Goal: Task Accomplishment & Management: Manage account settings

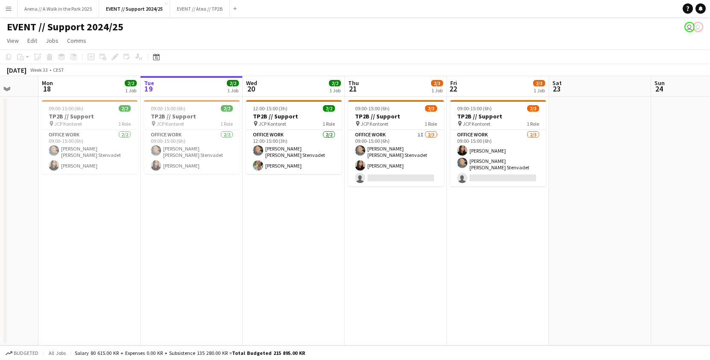
scroll to position [0, 264]
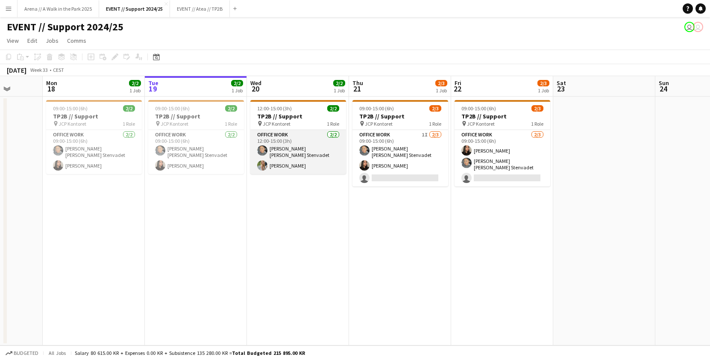
click at [300, 142] on app-card-role "Office work [DATE] 12:00-15:00 (3h) [PERSON_NAME] [PERSON_NAME] Stenvadet [PERS…" at bounding box center [298, 152] width 96 height 44
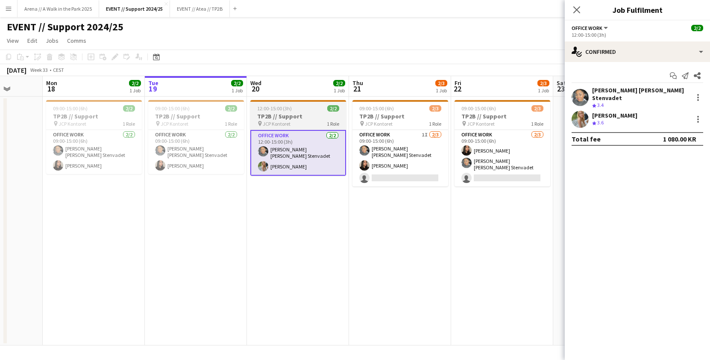
click at [292, 111] on div "12:00-15:00 (3h) 2/2" at bounding box center [298, 108] width 96 height 6
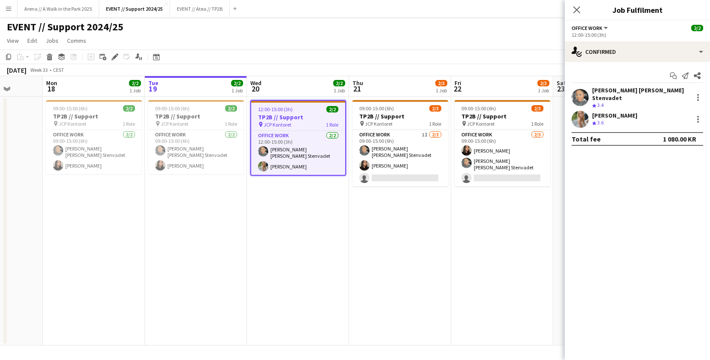
click at [335, 209] on app-date-cell "12:00-15:00 (3h) 2/2 TP2B // Support pin JCP Kontoret 1 Role Office work [DATE]…" at bounding box center [298, 221] width 102 height 249
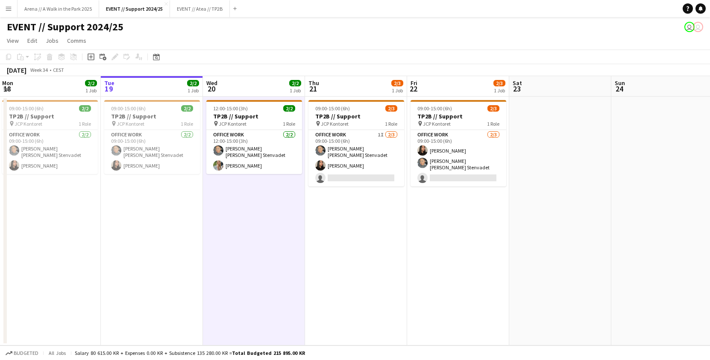
scroll to position [0, 311]
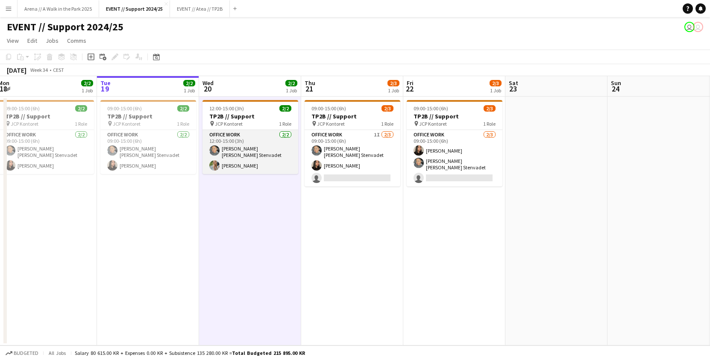
click at [255, 144] on app-card-role "Office work [DATE] 12:00-15:00 (3h) [PERSON_NAME] [PERSON_NAME] Stenvadet [PERS…" at bounding box center [250, 152] width 96 height 44
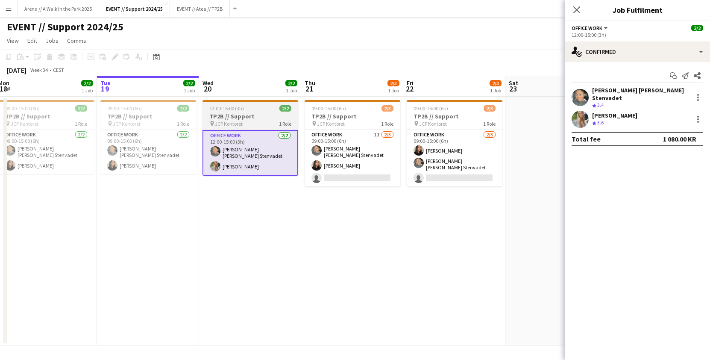
click at [246, 108] on div "12:00-15:00 (3h) 2/2" at bounding box center [250, 108] width 96 height 6
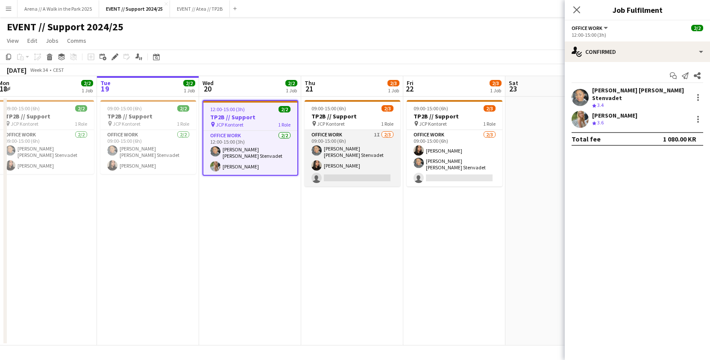
click at [362, 170] on app-card-role "Office work 1I [DATE] 09:00-15:00 (6h) [PERSON_NAME] [PERSON_NAME] Stenvadet [P…" at bounding box center [353, 158] width 96 height 56
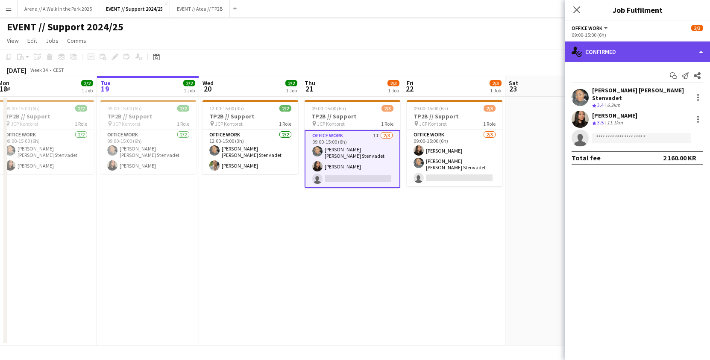
click at [614, 49] on div "single-neutral-actions-check-2 Confirmed" at bounding box center [637, 51] width 145 height 20
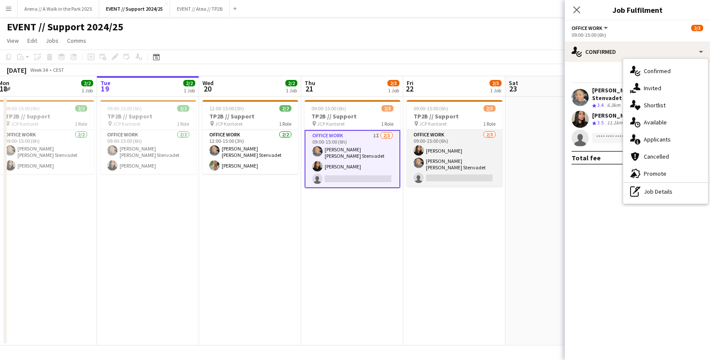
click at [475, 148] on app-card-role "Office work [DATE] 09:00-15:00 (6h) [PERSON_NAME] [PERSON_NAME] [PERSON_NAME] S…" at bounding box center [455, 158] width 96 height 56
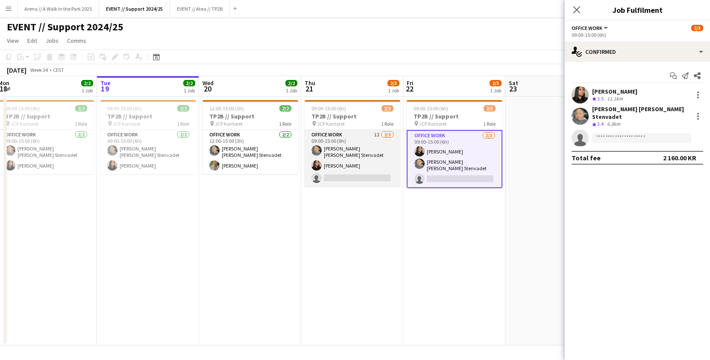
click at [367, 164] on app-card-role "Office work 1I [DATE] 09:00-15:00 (6h) [PERSON_NAME] [PERSON_NAME] Stenvadet [P…" at bounding box center [353, 158] width 96 height 56
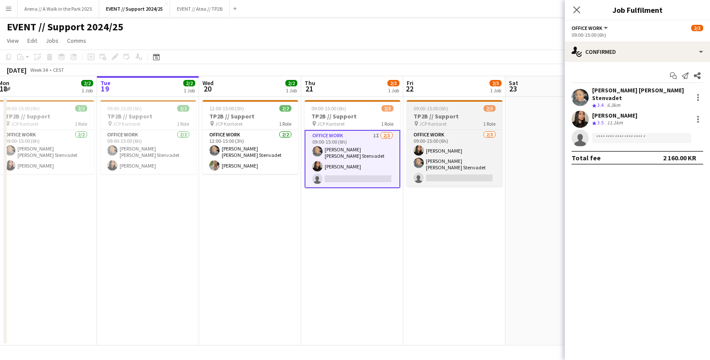
click at [435, 114] on h3 "TP2B // Support" at bounding box center [455, 116] width 96 height 8
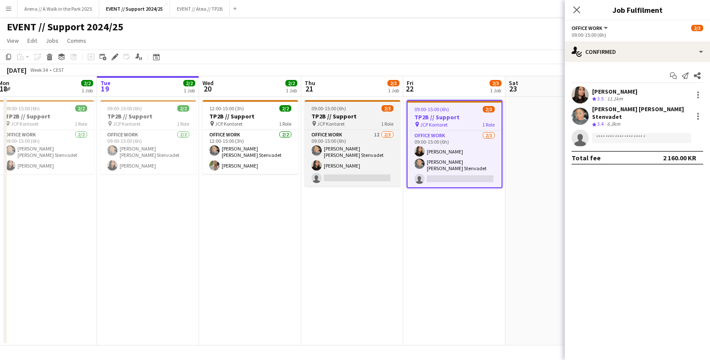
click at [359, 117] on h3 "TP2B // Support" at bounding box center [353, 116] width 96 height 8
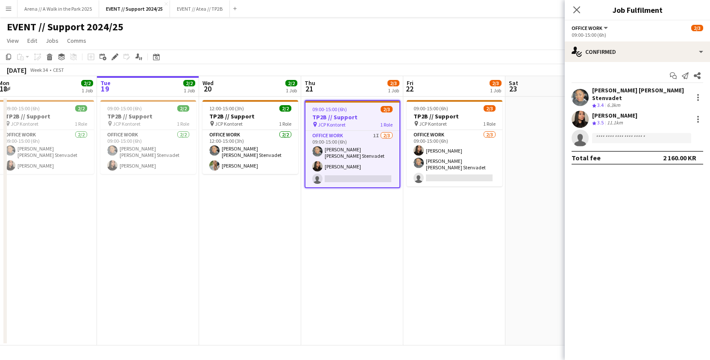
click at [426, 212] on app-date-cell "09:00-15:00 (6h) 2/3 TP2B // Support pin JCP Kontoret 1 Role Office work [DATE]…" at bounding box center [454, 221] width 102 height 249
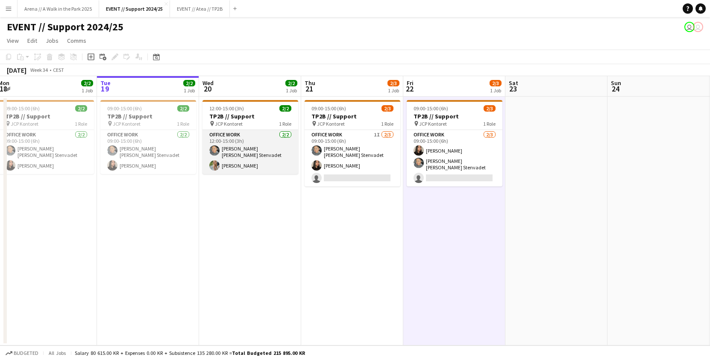
click at [265, 153] on app-card-role "Office work [DATE] 12:00-15:00 (3h) [PERSON_NAME] [PERSON_NAME] Stenvadet [PERS…" at bounding box center [250, 152] width 96 height 44
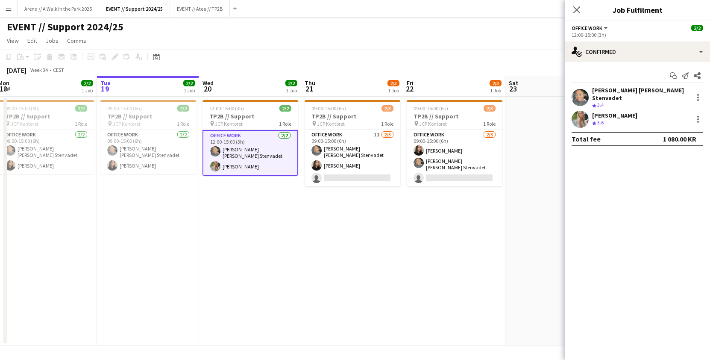
click at [269, 186] on app-date-cell "12:00-15:00 (3h) 2/2 TP2B // Support pin JCP Kontoret 1 Role Office work [DATE]…" at bounding box center [250, 221] width 102 height 249
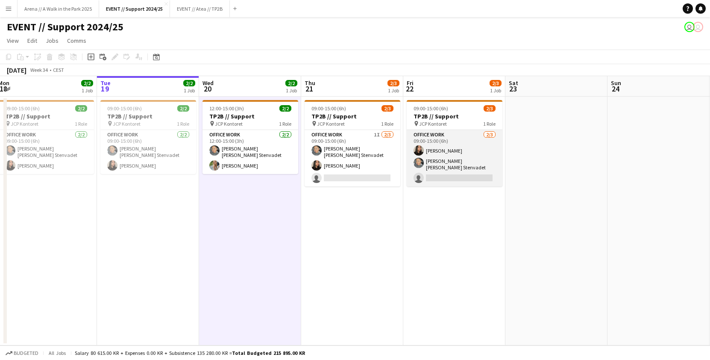
click at [437, 156] on app-card-role "Office work [DATE] 09:00-15:00 (6h) [PERSON_NAME] [PERSON_NAME] [PERSON_NAME] S…" at bounding box center [455, 158] width 96 height 56
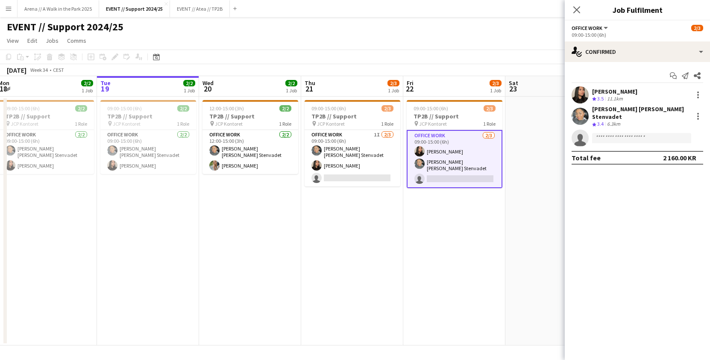
click at [442, 221] on app-date-cell "09:00-15:00 (6h) 2/3 TP2B // Support pin JCP Kontoret 1 Role Office work [DATE]…" at bounding box center [454, 221] width 102 height 249
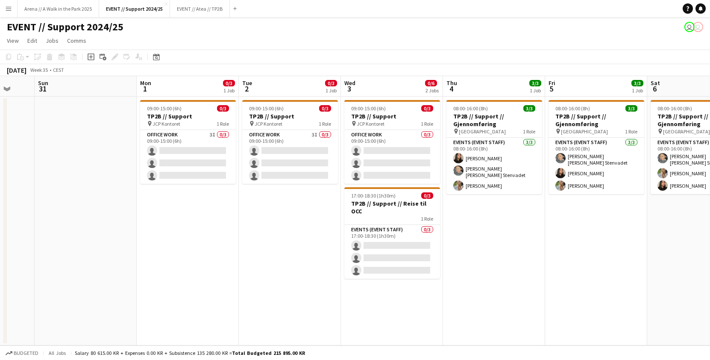
scroll to position [0, 272]
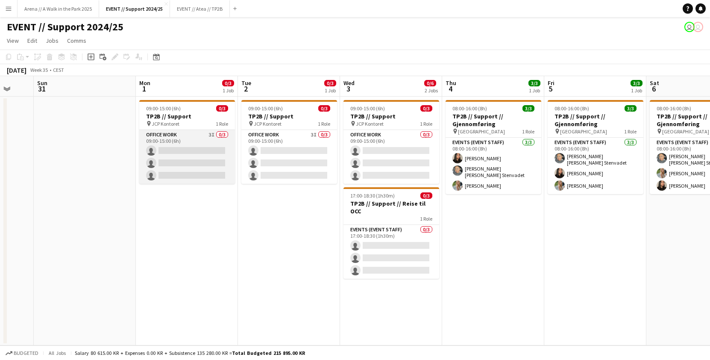
click at [175, 147] on app-card-role "Office work 3I 0/3 09:00-15:00 (6h) single-neutral-actions single-neutral-actio…" at bounding box center [187, 157] width 96 height 54
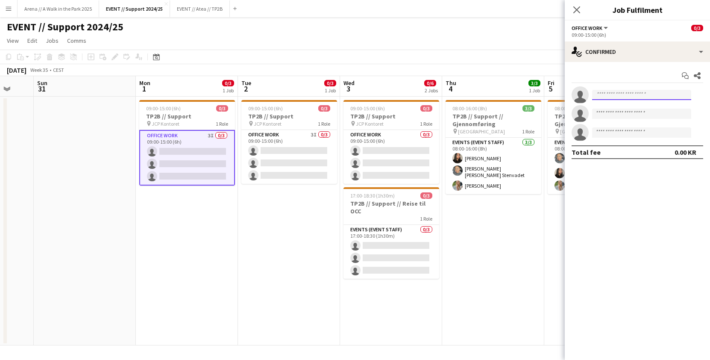
click at [624, 92] on input at bounding box center [641, 95] width 99 height 10
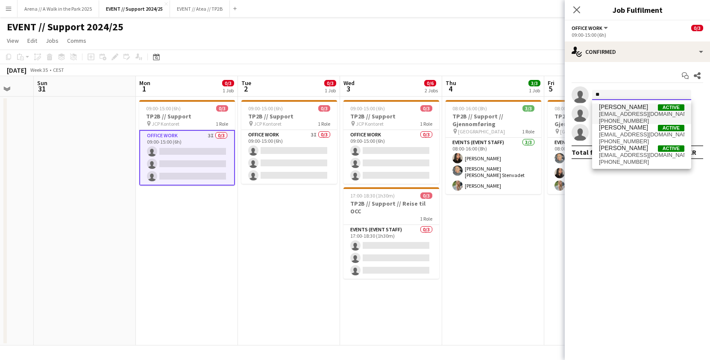
type input "*"
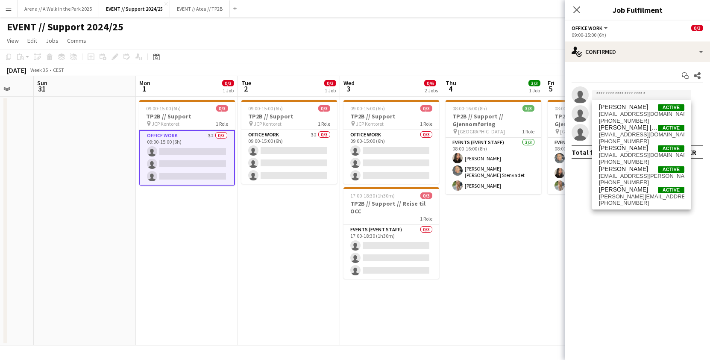
click at [606, 73] on div "Start chat Share" at bounding box center [637, 76] width 132 height 14
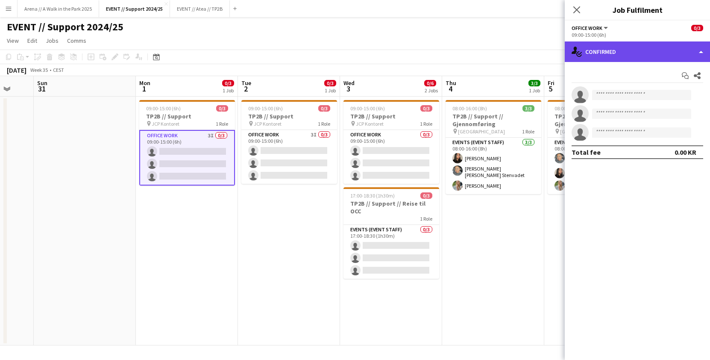
click at [618, 56] on div "single-neutral-actions-check-2 Confirmed" at bounding box center [637, 51] width 145 height 20
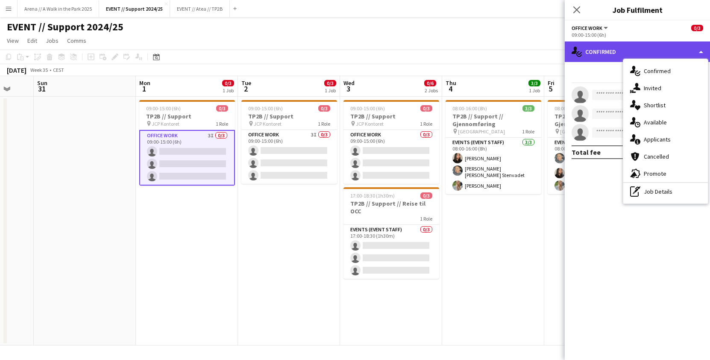
drag, startPoint x: 611, startPoint y: 55, endPoint x: 603, endPoint y: 54, distance: 7.7
click at [611, 55] on div "single-neutral-actions-check-2 Confirmed" at bounding box center [637, 51] width 145 height 20
click at [602, 54] on div "single-neutral-actions-check-2 Confirmed" at bounding box center [637, 51] width 145 height 20
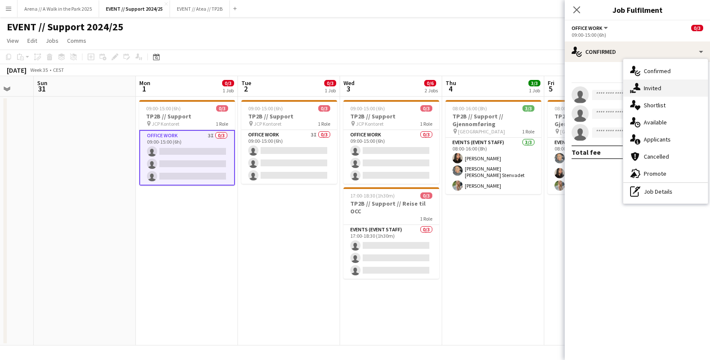
click at [656, 88] on div "single-neutral-actions-share-1 Invited" at bounding box center [665, 87] width 85 height 17
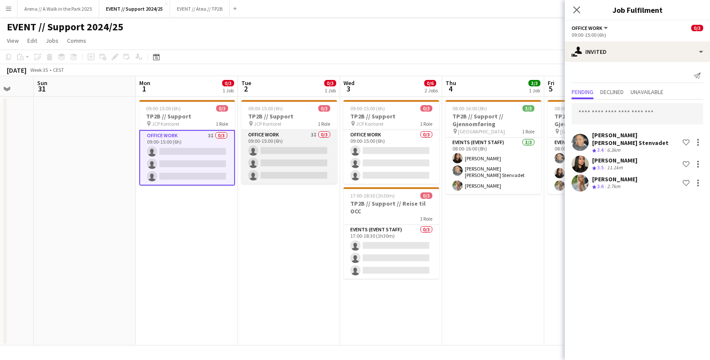
click at [280, 167] on app-card-role "Office work 3I 0/3 09:00-15:00 (6h) single-neutral-actions single-neutral-actio…" at bounding box center [289, 157] width 96 height 54
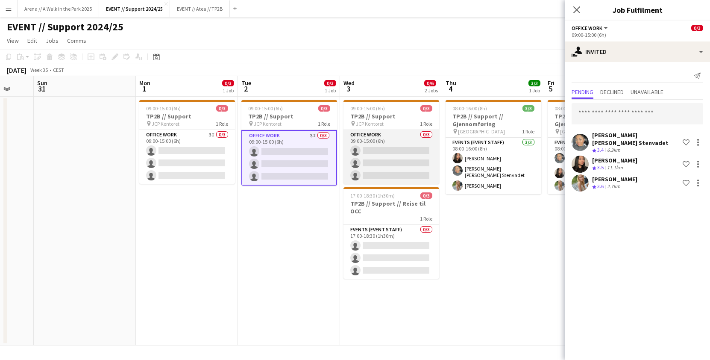
click at [382, 160] on app-card-role "Office work 0/3 09:00-15:00 (6h) single-neutral-actions single-neutral-actions …" at bounding box center [391, 157] width 96 height 54
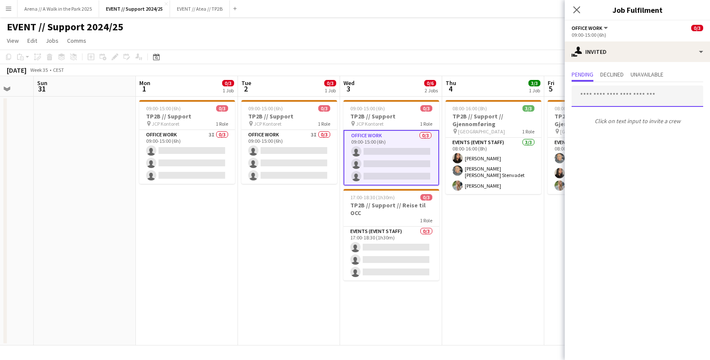
click at [606, 94] on input "text" at bounding box center [637, 95] width 132 height 21
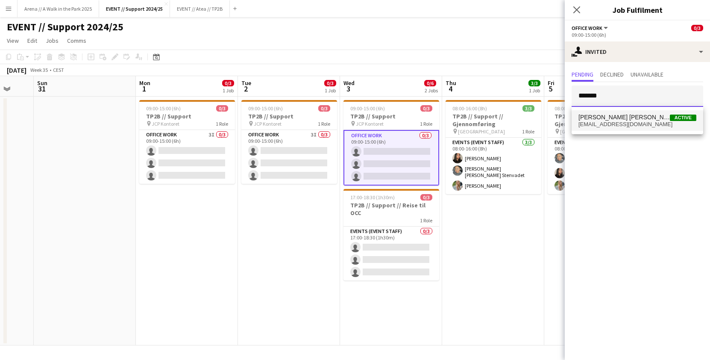
type input "*******"
click at [599, 115] on span "[PERSON_NAME] [PERSON_NAME] Stenvadet" at bounding box center [623, 117] width 91 height 7
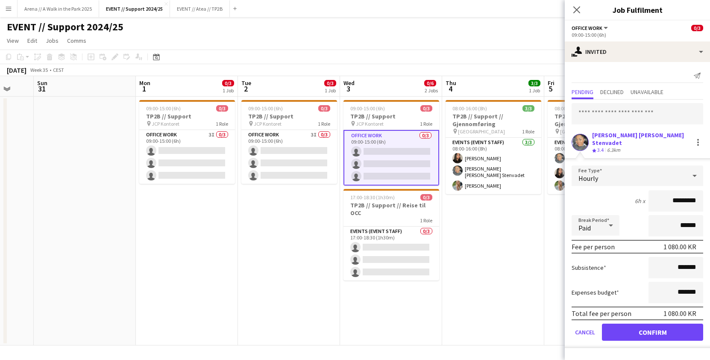
click at [659, 327] on button "Confirm" at bounding box center [652, 331] width 101 height 17
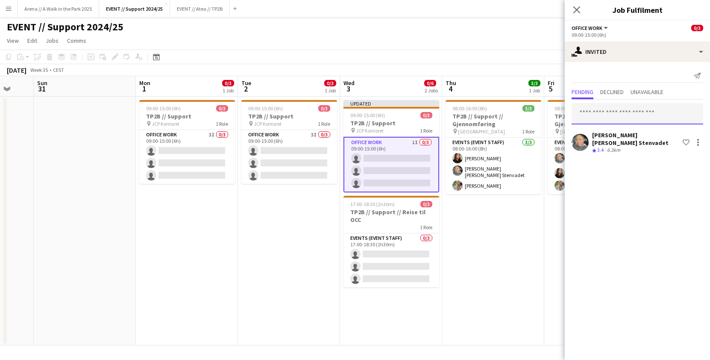
click at [606, 114] on input "text" at bounding box center [637, 113] width 132 height 21
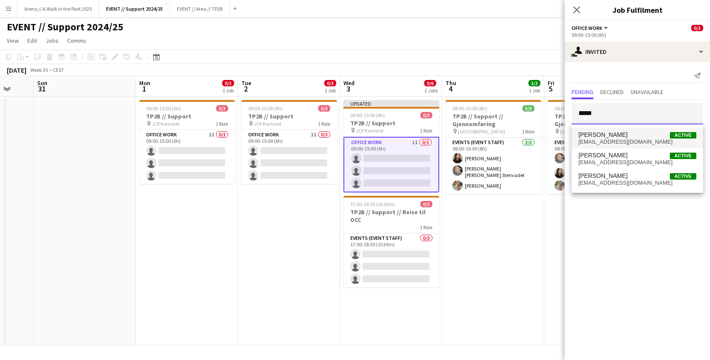
type input "*****"
click at [616, 137] on span "[PERSON_NAME] Active" at bounding box center [637, 134] width 118 height 7
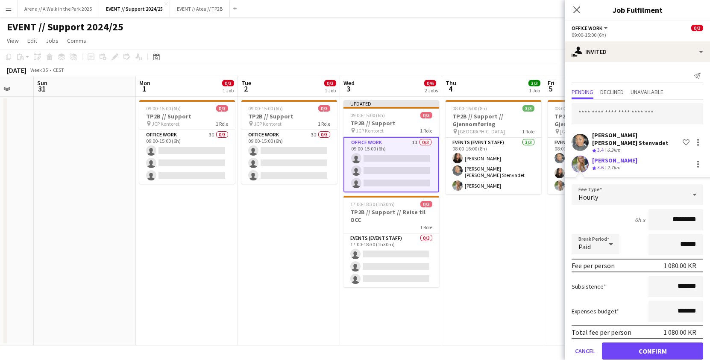
scroll to position [15, 0]
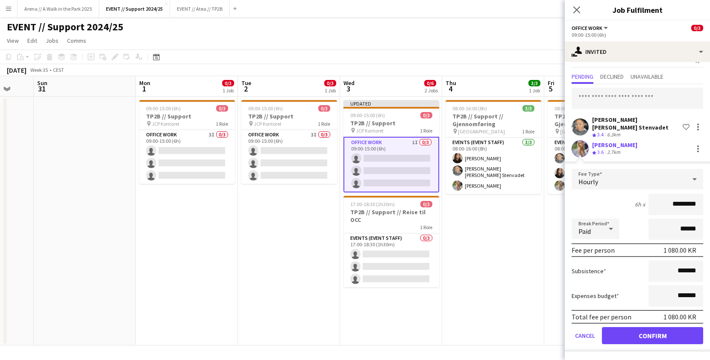
click at [650, 337] on button "Confirm" at bounding box center [652, 335] width 101 height 17
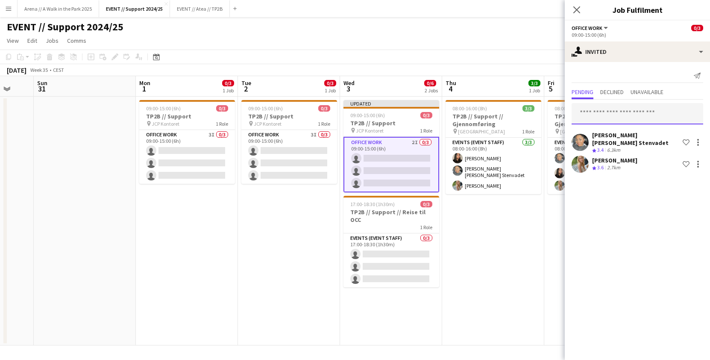
click at [618, 110] on input "text" at bounding box center [637, 113] width 132 height 21
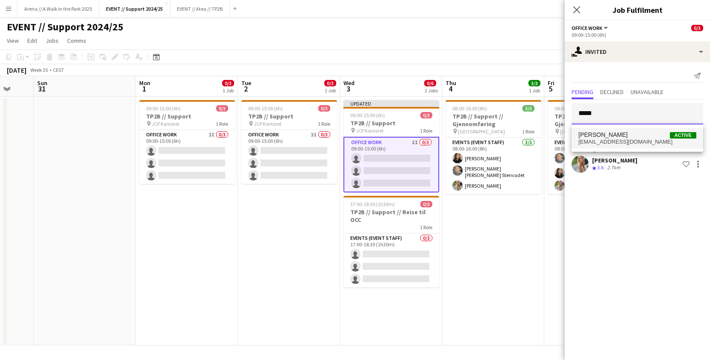
type input "*****"
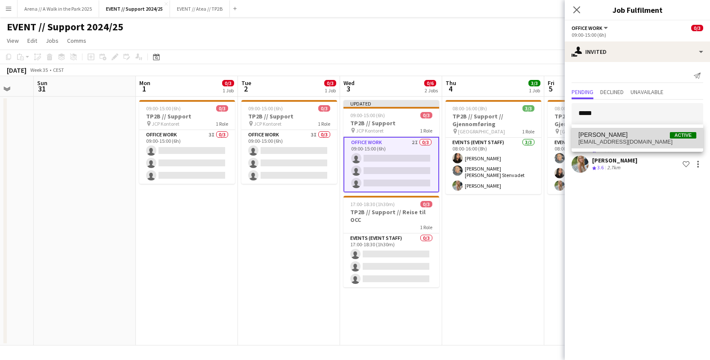
click at [610, 143] on span "[EMAIL_ADDRESS][DOMAIN_NAME]" at bounding box center [637, 141] width 118 height 7
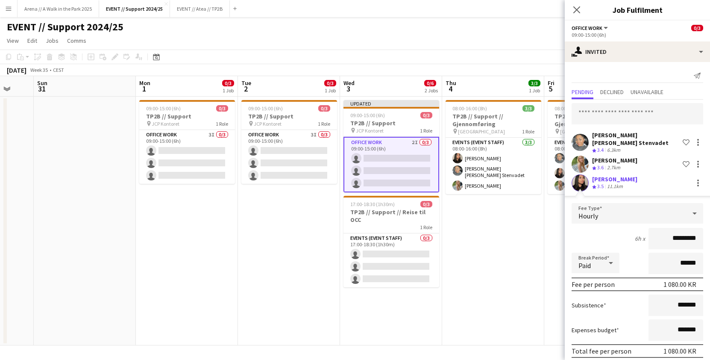
scroll to position [34, 0]
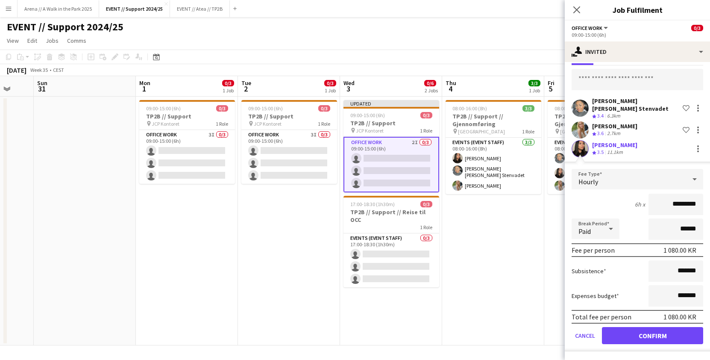
click at [659, 337] on button "Confirm" at bounding box center [652, 335] width 101 height 17
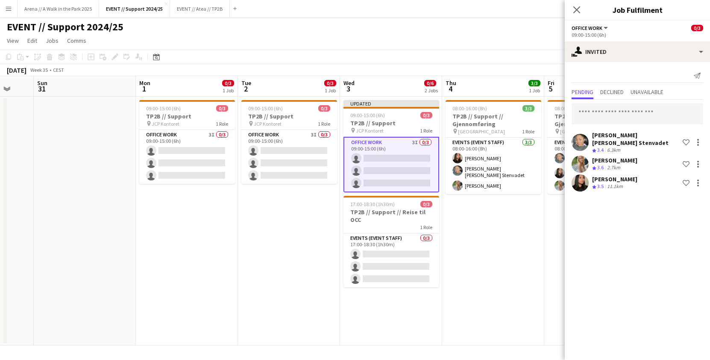
scroll to position [0, 0]
click at [500, 229] on app-date-cell "08:00-16:00 (8h) 3/3 TP2B // Support // Gjennomføring pin [GEOGRAPHIC_DATA] 1 R…" at bounding box center [493, 221] width 102 height 249
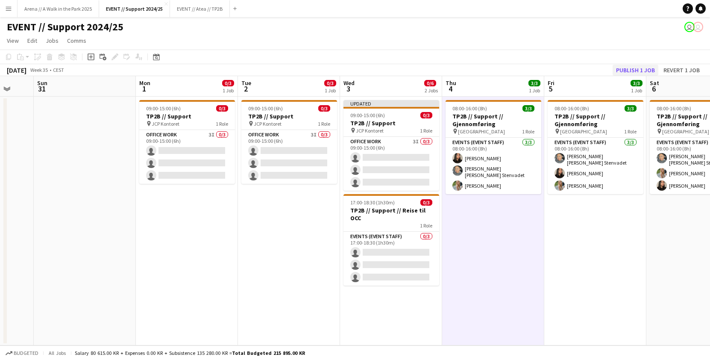
click at [635, 71] on button "Publish 1 job" at bounding box center [635, 69] width 46 height 11
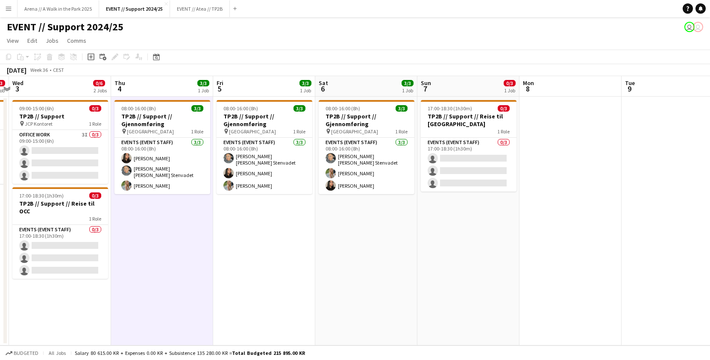
scroll to position [0, 303]
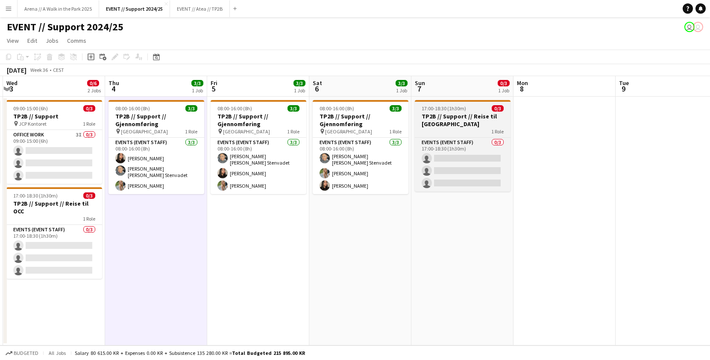
click at [459, 111] on span "17:00-18:30 (1h30m)" at bounding box center [444, 108] width 44 height 6
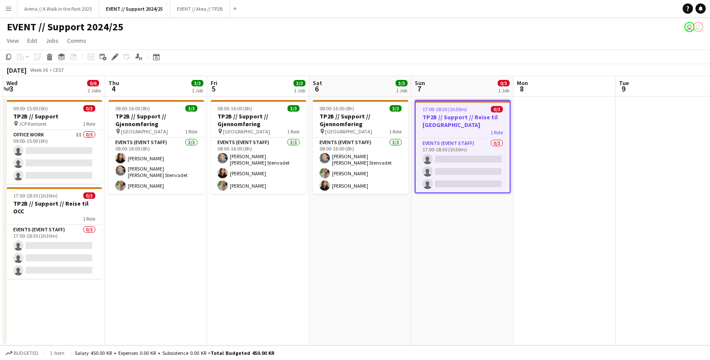
click at [439, 220] on app-date-cell "17:00-18:30 (1h30m) 0/3 TP2B // Support // Reise til [GEOGRAPHIC_DATA] 1 Role E…" at bounding box center [462, 221] width 102 height 249
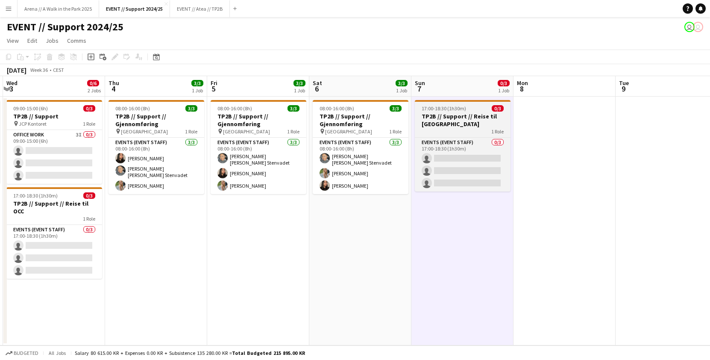
click at [449, 134] on div "1 Role" at bounding box center [463, 131] width 96 height 7
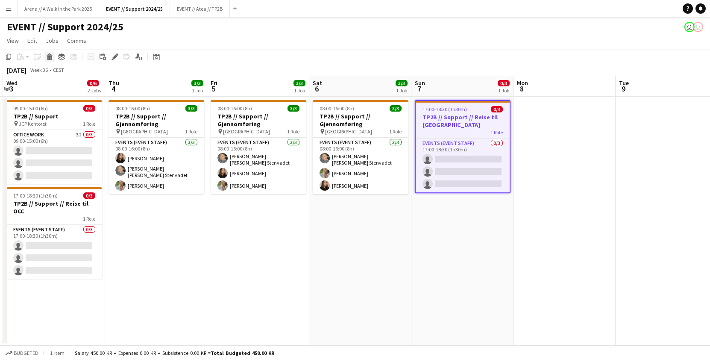
click at [50, 56] on icon at bounding box center [49, 58] width 5 height 4
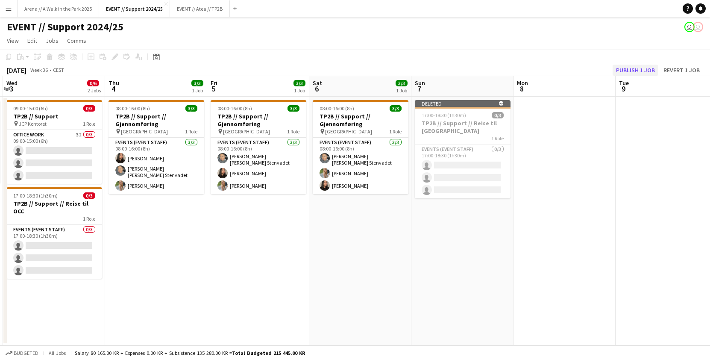
click at [627, 69] on button "Publish 1 job" at bounding box center [635, 69] width 46 height 11
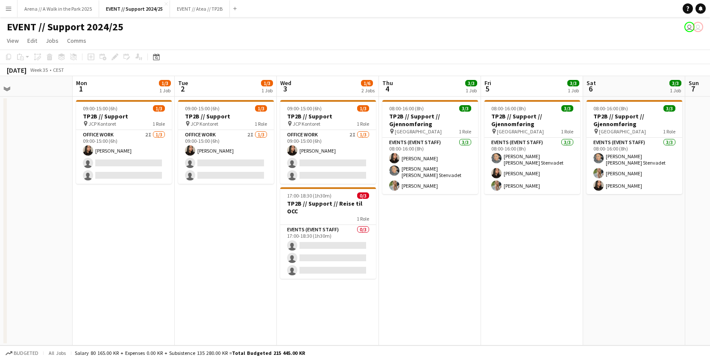
scroll to position [0, 0]
